Goal: Task Accomplishment & Management: Manage account settings

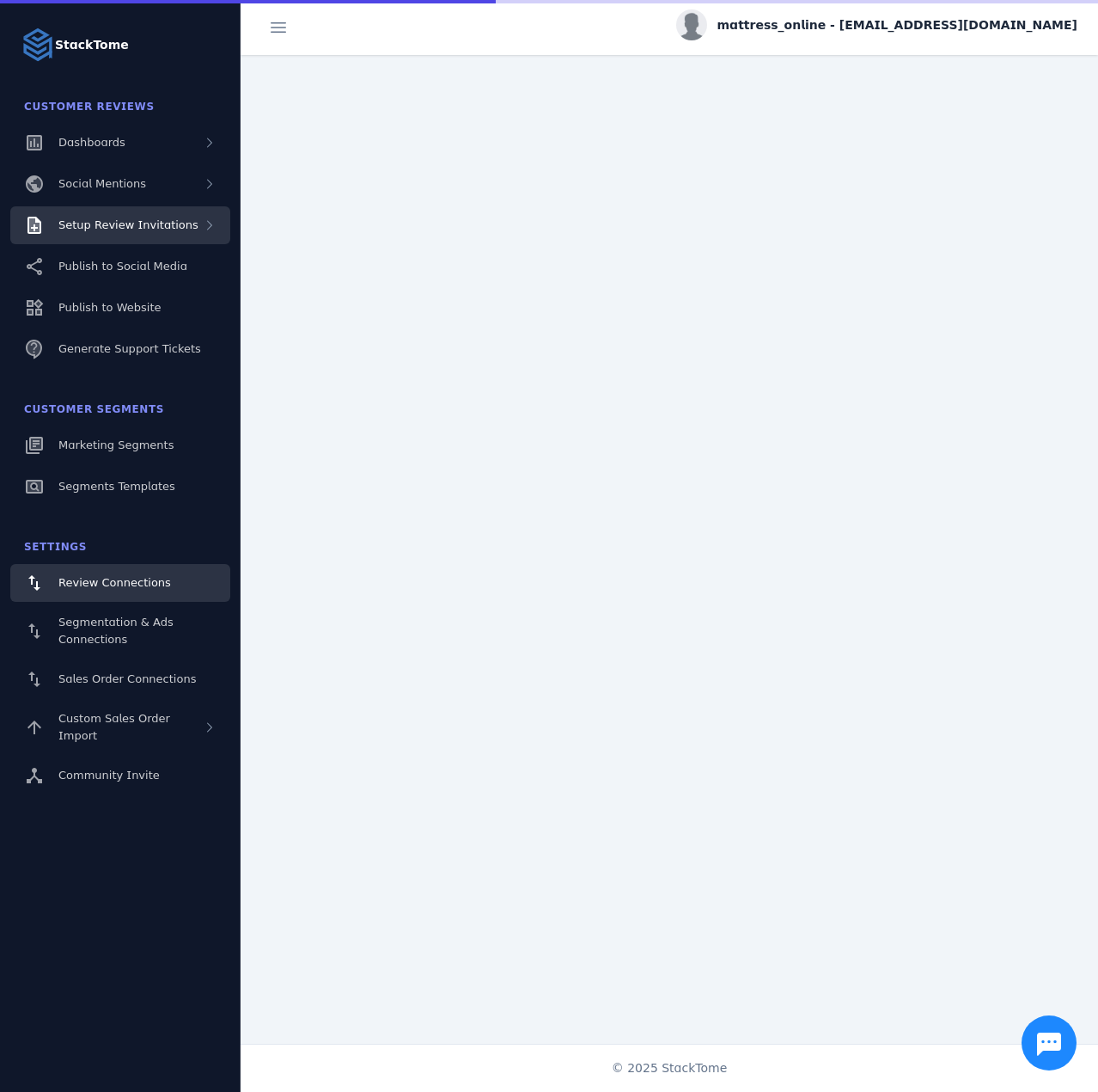
click at [139, 225] on span "Setup Review Invitations" at bounding box center [128, 224] width 140 height 13
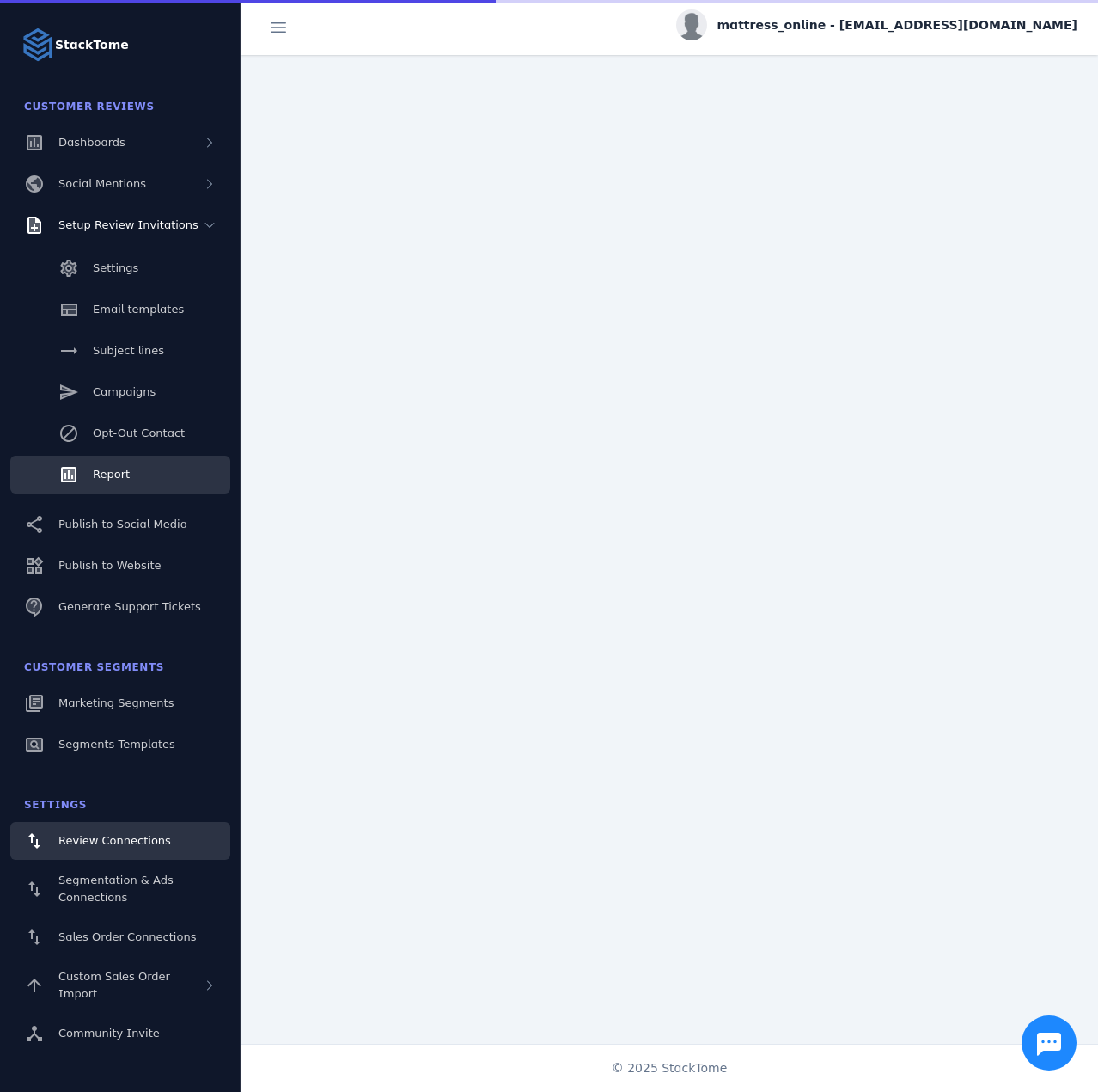
click at [138, 467] on link "Report" at bounding box center [119, 475] width 220 height 38
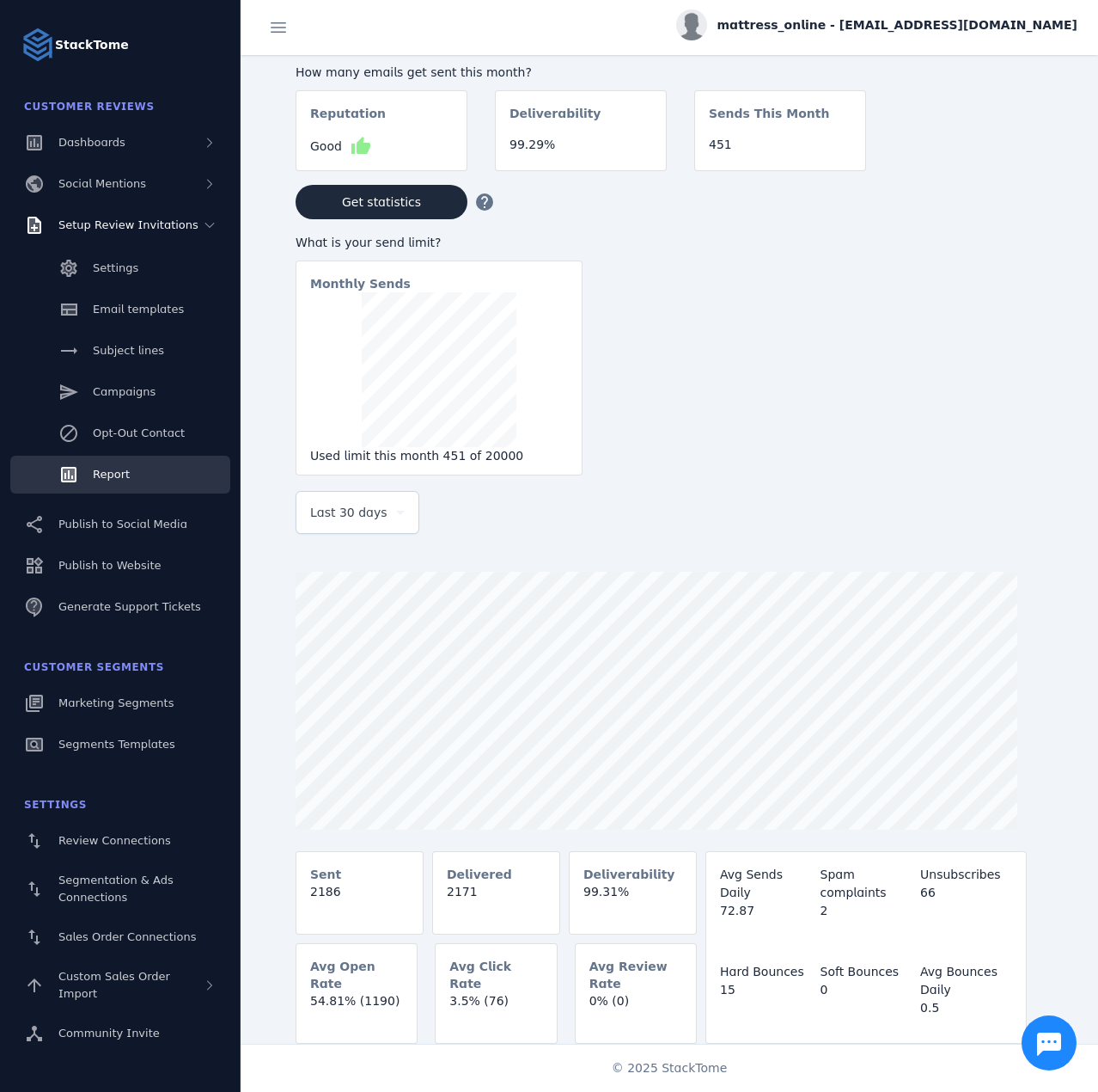
click at [356, 533] on div "Last 30 days" at bounding box center [357, 512] width 95 height 42
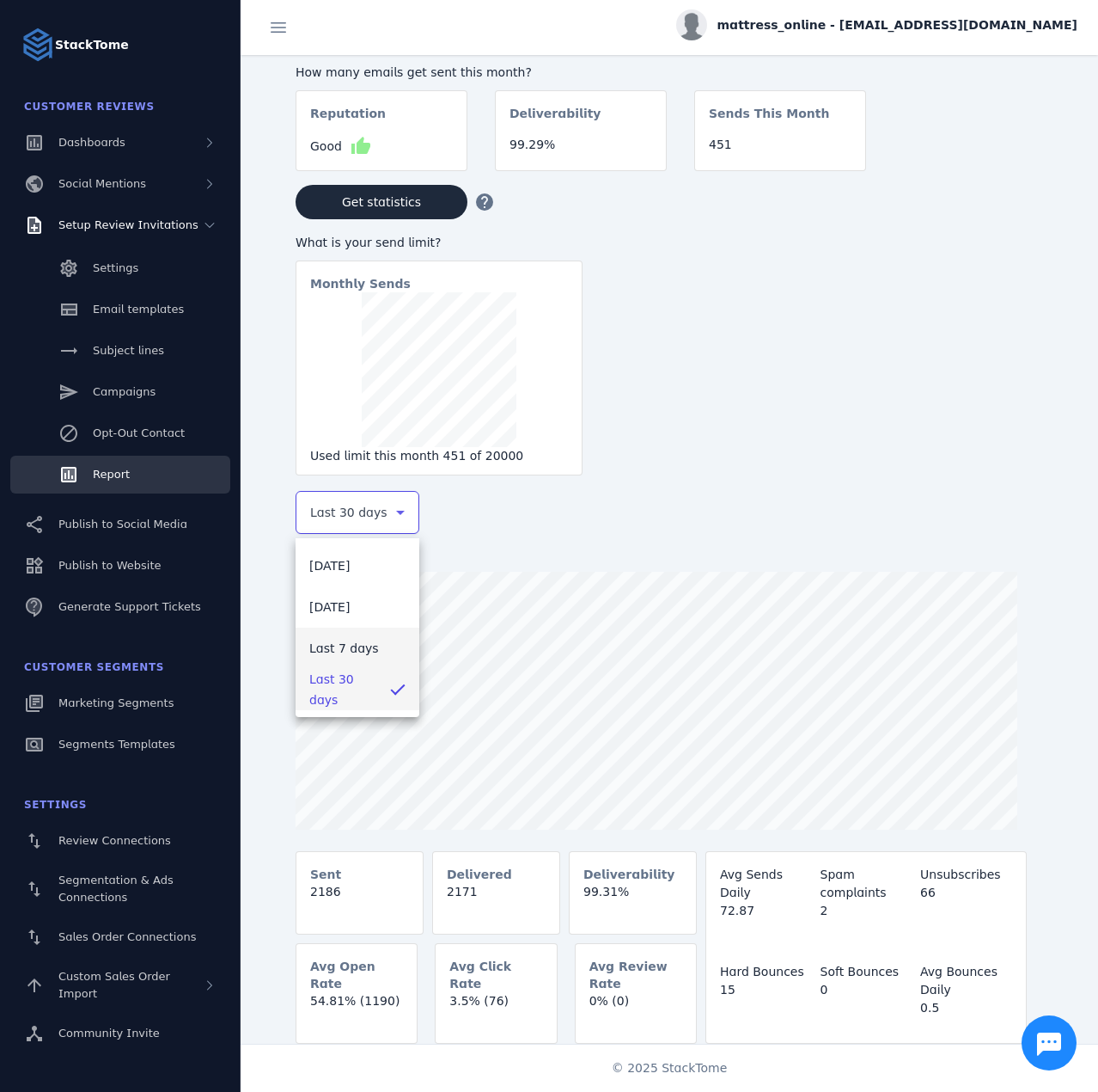
click at [374, 646] on mat-option "Last 7 days" at bounding box center [357, 649] width 124 height 42
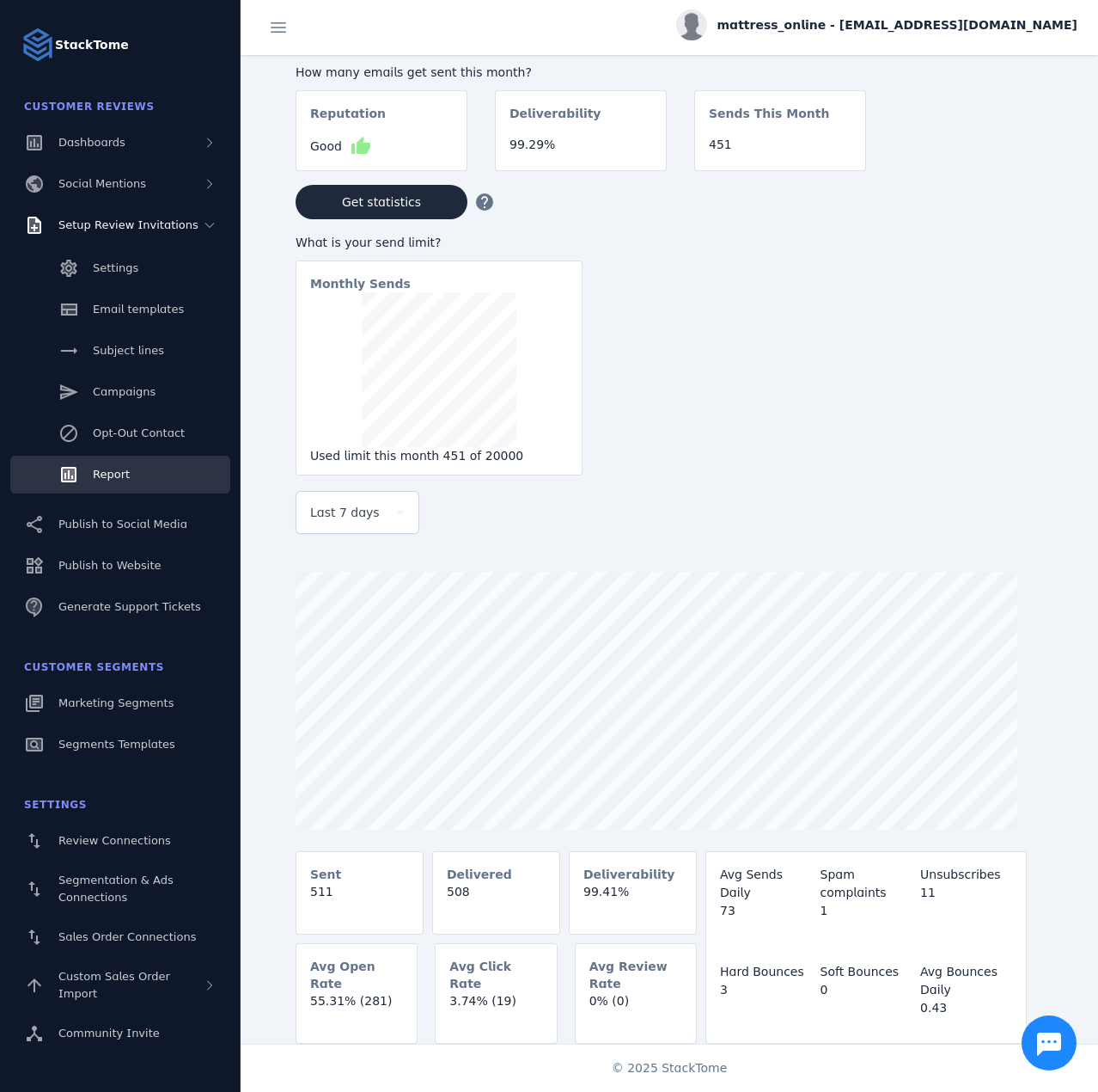
click at [978, 22] on span "mattress_online - [EMAIL_ADDRESS][DOMAIN_NAME]" at bounding box center [897, 25] width 360 height 18
click at [1023, 176] on span "Sign out" at bounding box center [1023, 166] width 50 height 21
